Goal: Task Accomplishment & Management: Use online tool/utility

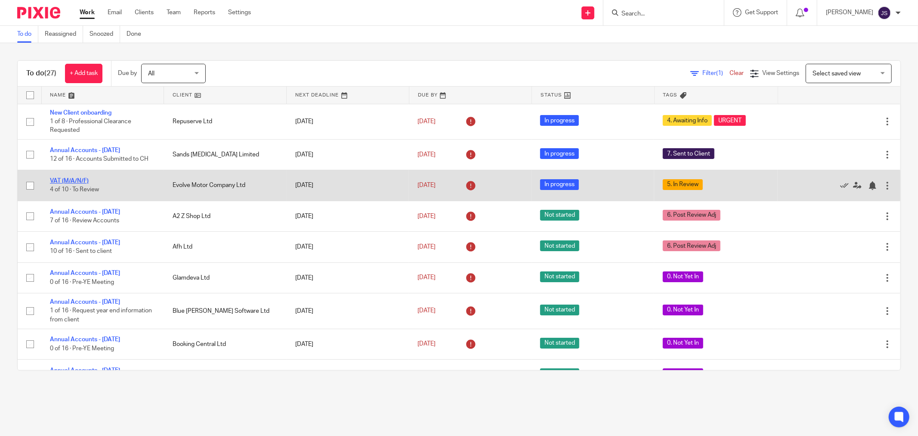
click at [84, 181] on link "VAT (M/A/N/F)" at bounding box center [69, 181] width 39 height 6
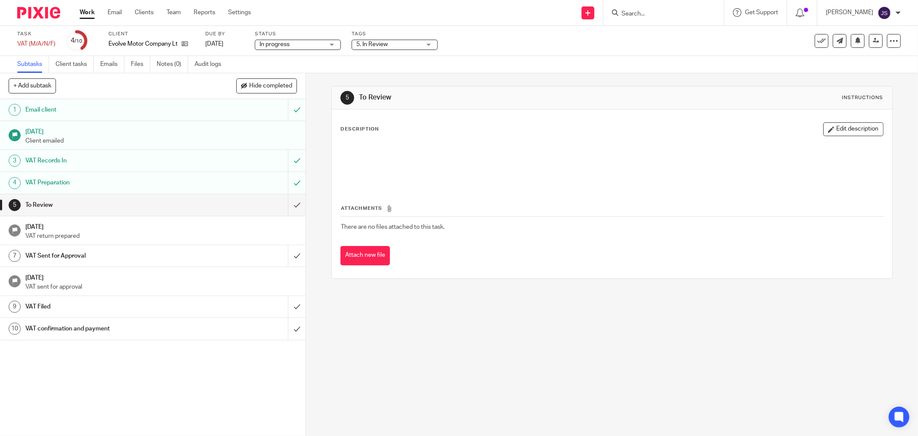
click at [366, 49] on div "5. In Review" at bounding box center [395, 45] width 86 height 10
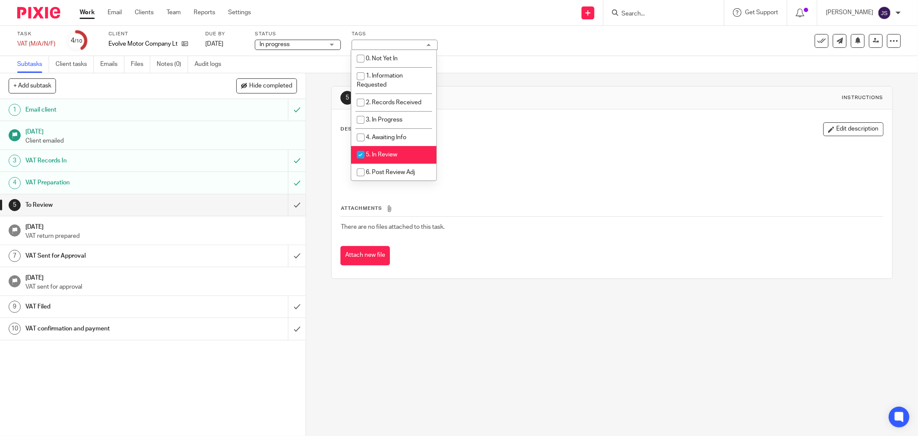
click at [380, 151] on li "5. In Review" at bounding box center [393, 155] width 85 height 18
checkbox input "false"
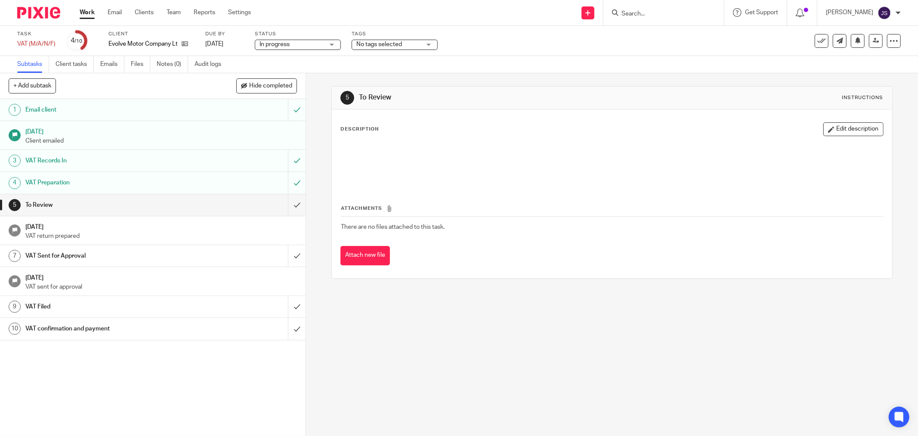
click at [310, 185] on div "5 To Review Instructions Description Edit description Attachments There are no …" at bounding box center [612, 254] width 612 height 362
click at [287, 207] on input "submit" at bounding box center [153, 205] width 306 height 22
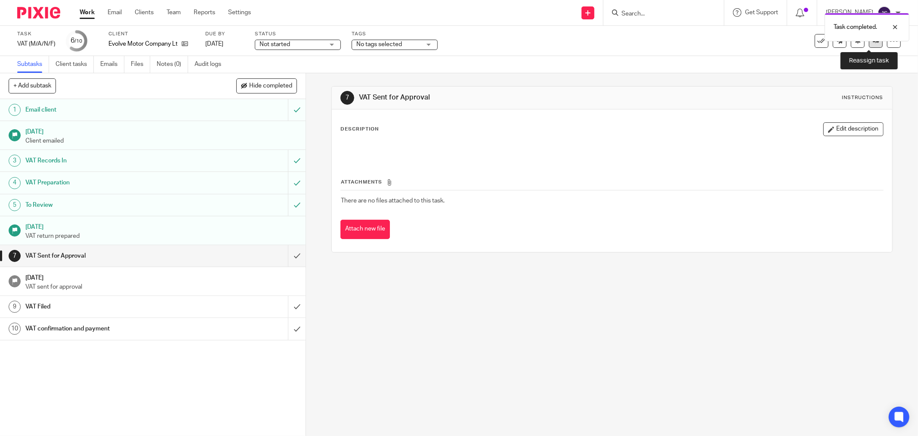
click at [869, 42] on link at bounding box center [876, 41] width 14 height 14
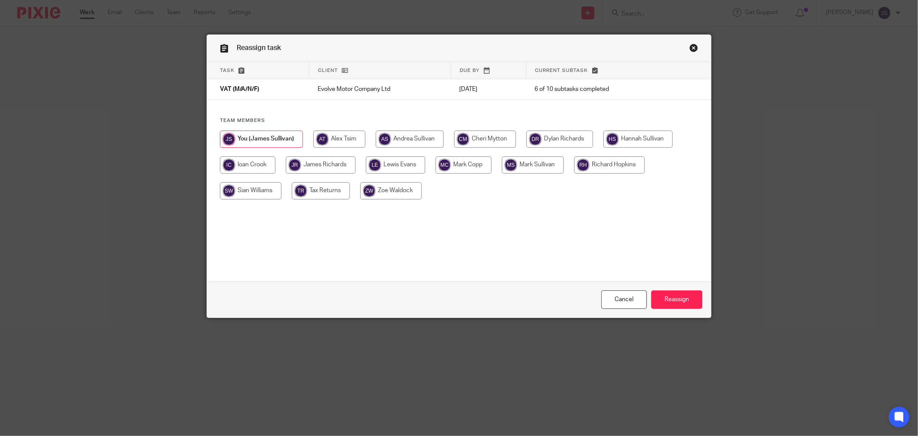
click at [553, 136] on input "radio" at bounding box center [559, 138] width 67 height 17
radio input "true"
click at [666, 299] on input "Reassign" at bounding box center [676, 299] width 51 height 19
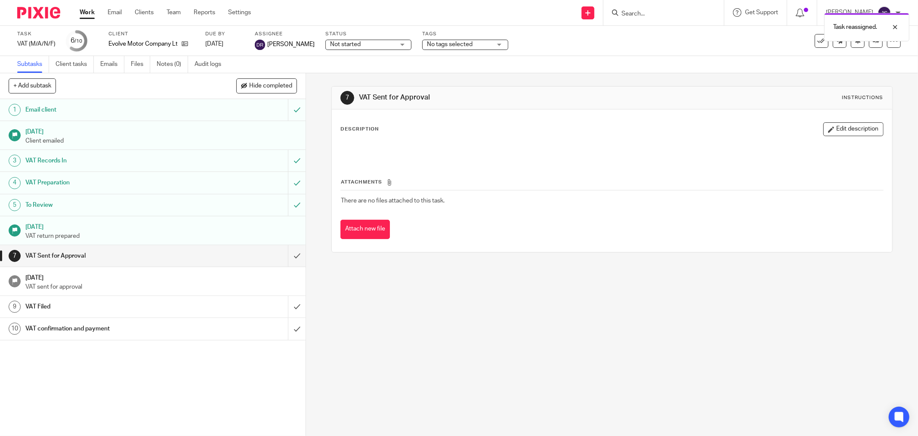
click at [43, 9] on img at bounding box center [38, 13] width 43 height 12
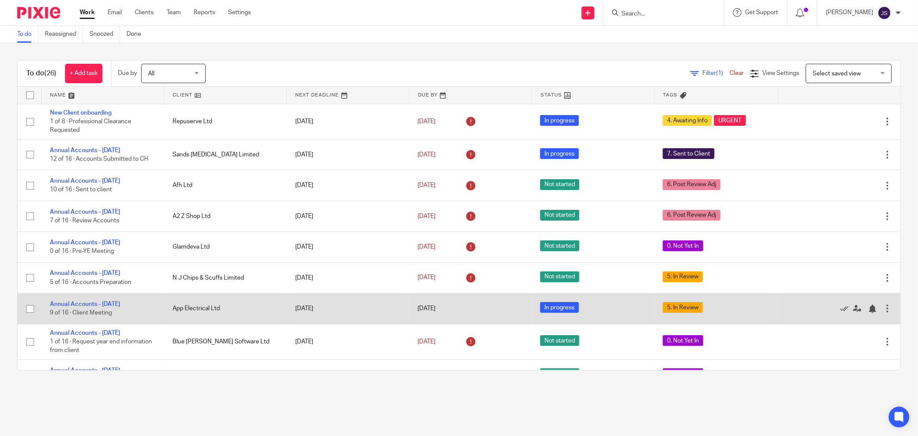
click at [108, 301] on td "Annual Accounts - February 2025 9 of 16 · Client Meeting" at bounding box center [102, 308] width 123 height 31
click at [108, 303] on link "Annual Accounts - [DATE]" at bounding box center [85, 304] width 70 height 6
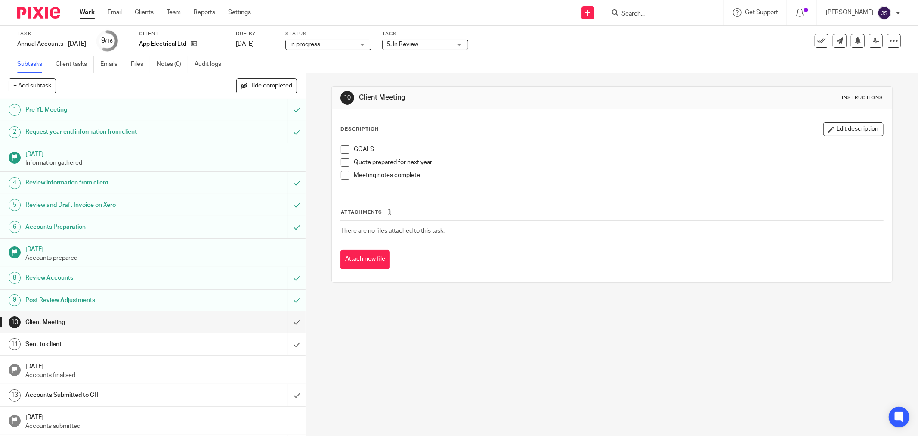
click at [422, 47] on span "5. In Review" at bounding box center [419, 44] width 65 height 9
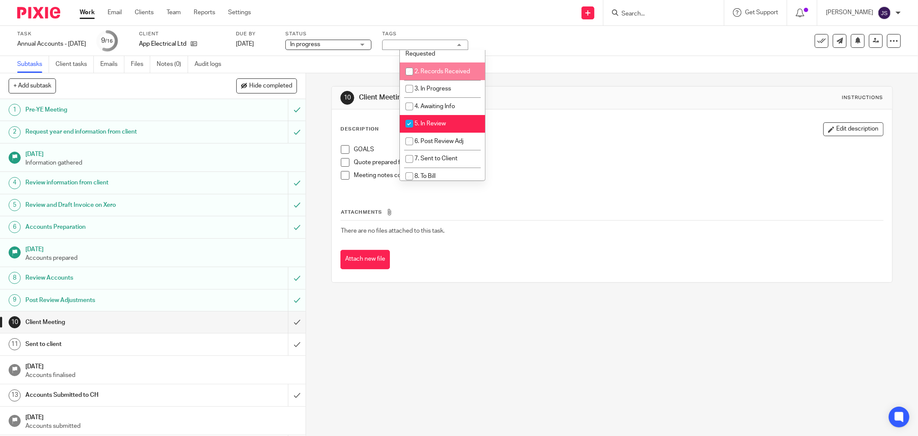
scroll to position [48, 0]
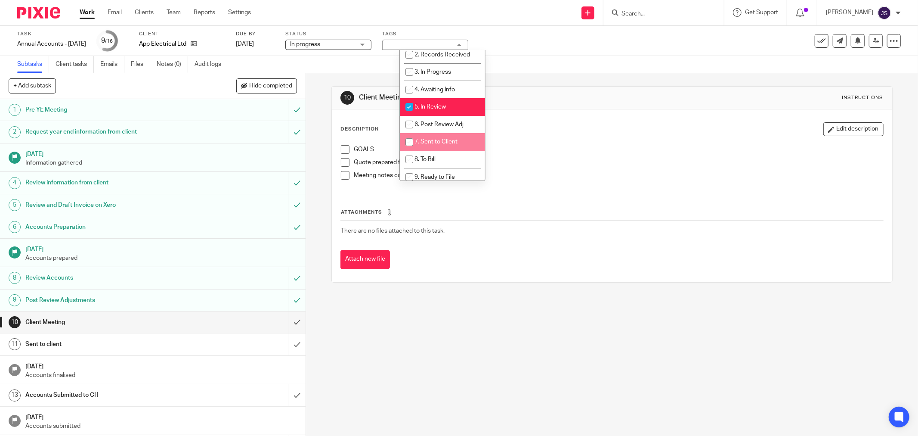
click at [452, 136] on li "7. Sent to Client" at bounding box center [442, 142] width 85 height 18
checkbox input "true"
click at [455, 107] on li "5. In Review" at bounding box center [442, 107] width 85 height 18
checkbox input "false"
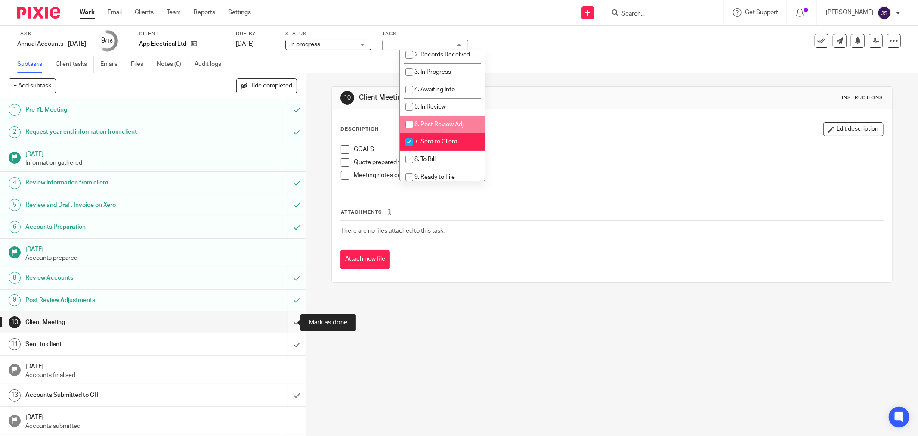
click at [293, 321] on input "submit" at bounding box center [153, 322] width 306 height 22
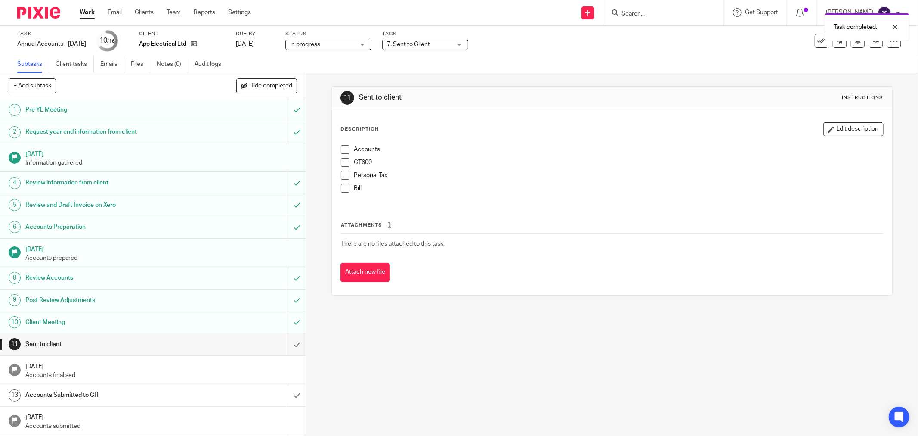
click at [355, 44] on span "In progress" at bounding box center [322, 44] width 65 height 9
click at [360, 44] on div "In progress In progress" at bounding box center [328, 45] width 86 height 10
click at [430, 46] on span "7. Sent to Client" at bounding box center [408, 44] width 43 height 6
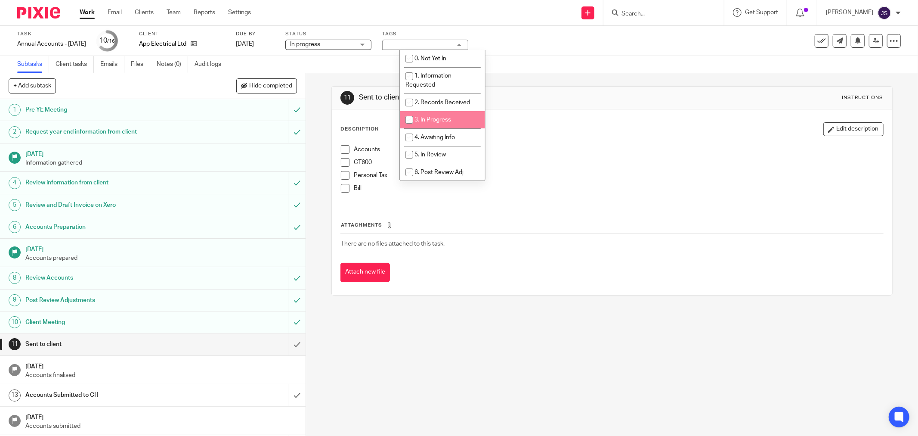
click at [547, 65] on div "Subtasks Client tasks Emails Files Notes (0) Audit logs" at bounding box center [459, 64] width 918 height 17
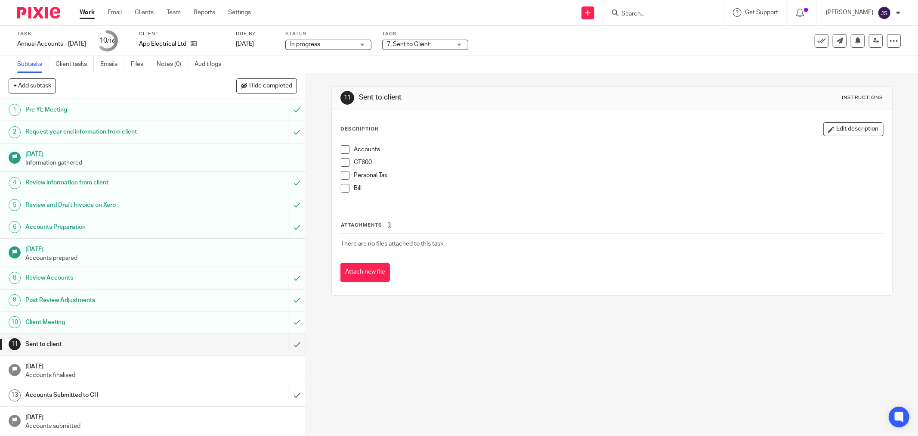
click at [52, 10] on img at bounding box center [38, 13] width 43 height 12
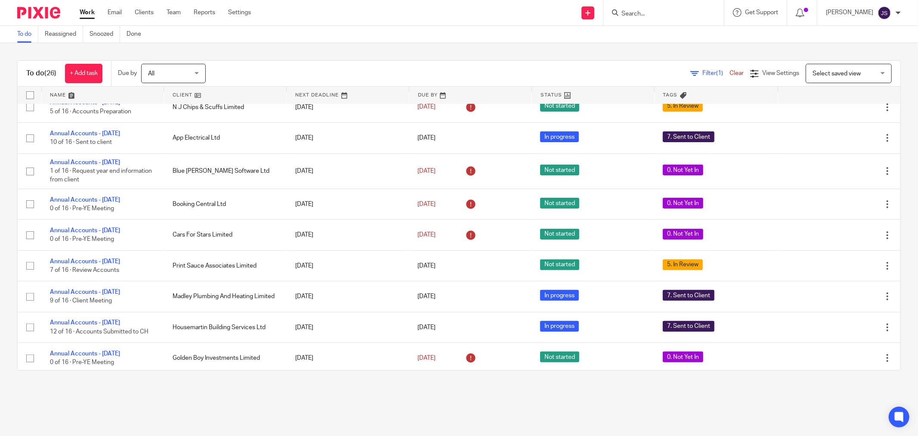
scroll to position [191, 0]
